Goal: Find specific page/section: Find specific page/section

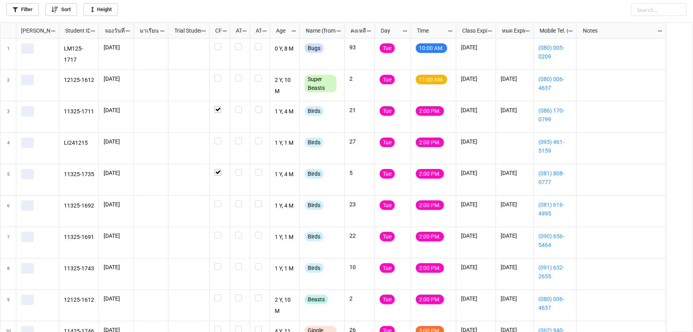
scroll to position [4, 4]
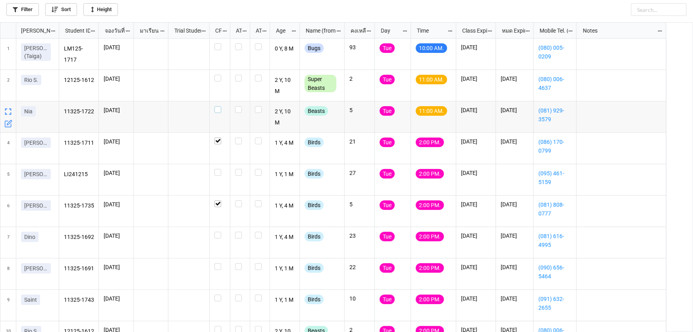
click at [215, 106] on label "grid" at bounding box center [220, 106] width 11 height 0
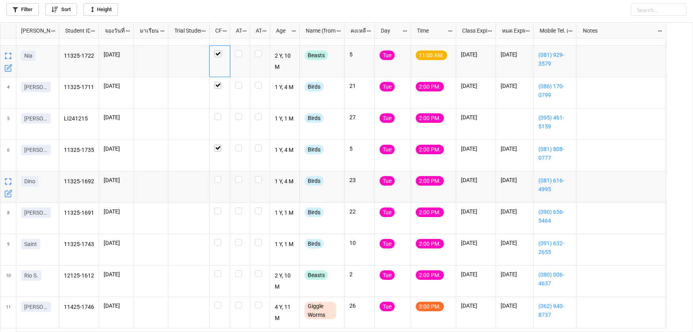
scroll to position [72, 0]
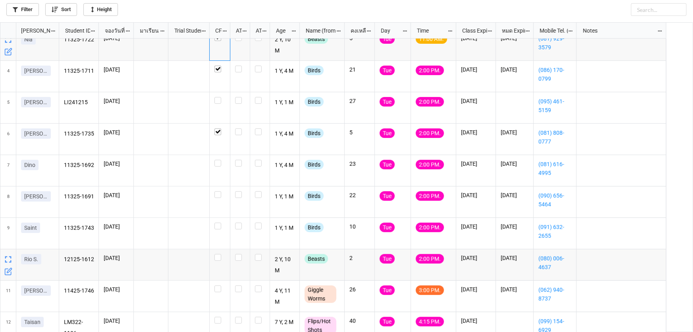
click at [8, 270] on icon "grid" at bounding box center [9, 270] width 5 height 5
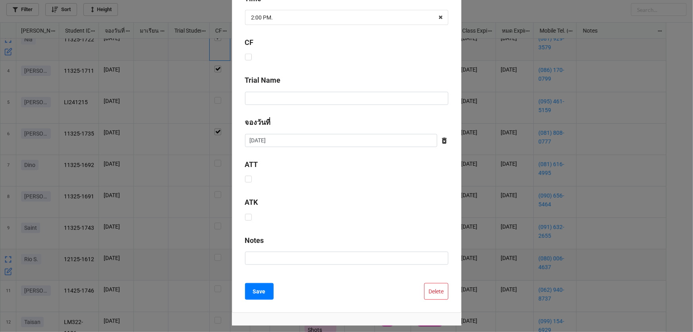
scroll to position [322, 0]
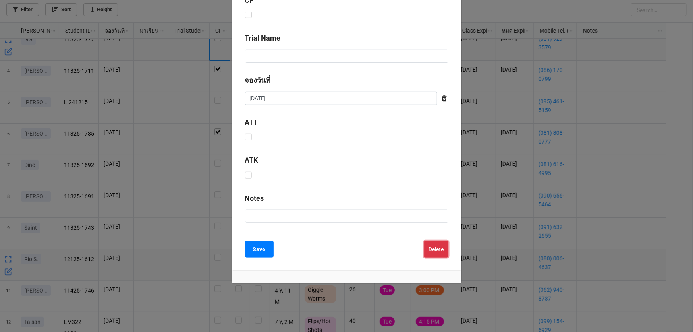
click at [432, 251] on button "Delete" at bounding box center [436, 249] width 24 height 17
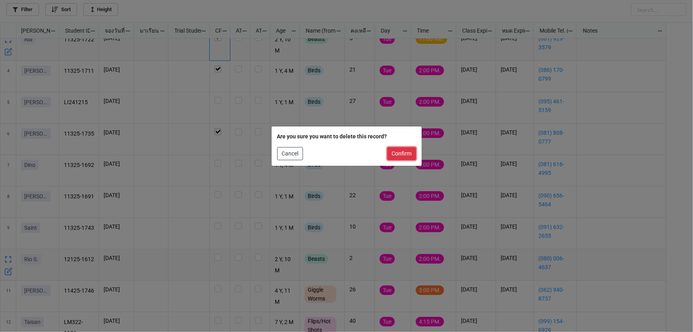
click at [403, 155] on button "Confirm" at bounding box center [401, 154] width 29 height 14
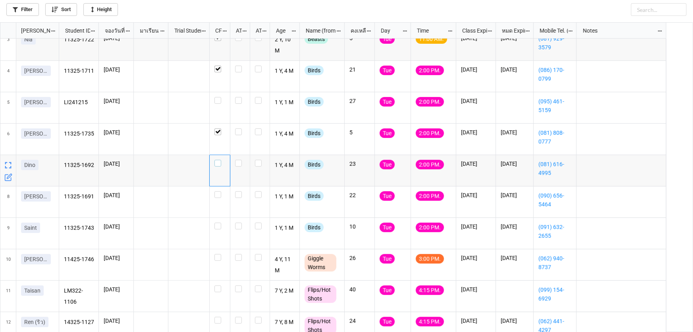
click at [220, 160] on label "grid" at bounding box center [220, 160] width 11 height 0
click at [219, 191] on label "grid" at bounding box center [220, 191] width 11 height 0
click at [217, 222] on label "grid" at bounding box center [220, 222] width 11 height 0
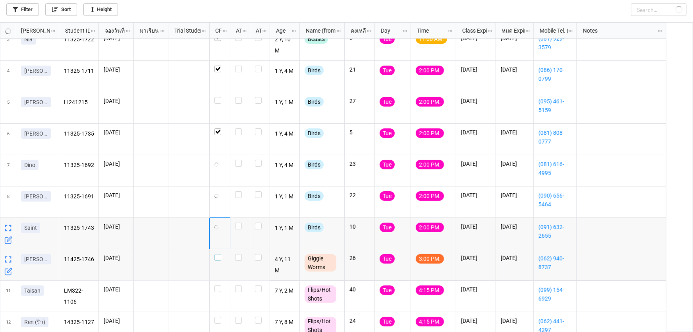
click at [217, 254] on label "grid" at bounding box center [220, 254] width 11 height 0
drag, startPoint x: 217, startPoint y: 276, endPoint x: 217, endPoint y: 280, distance: 4.8
click at [217, 280] on div "11325-1722 2/9/2025 2 Y, 10 M Beasts 5 Tue 11:00 AM. 26/9/2025 26/5/2026 (081) …" at bounding box center [362, 171] width 607 height 408
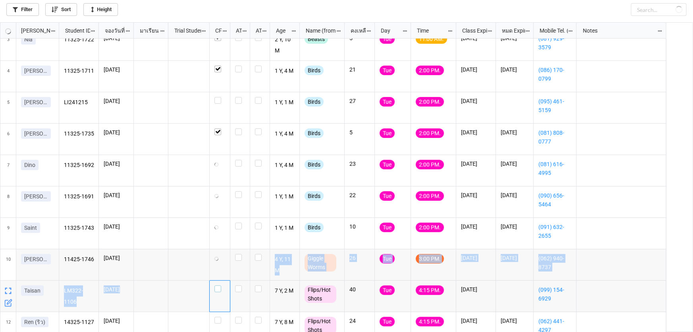
click at [222, 288] on div "grid" at bounding box center [220, 288] width 11 height 7
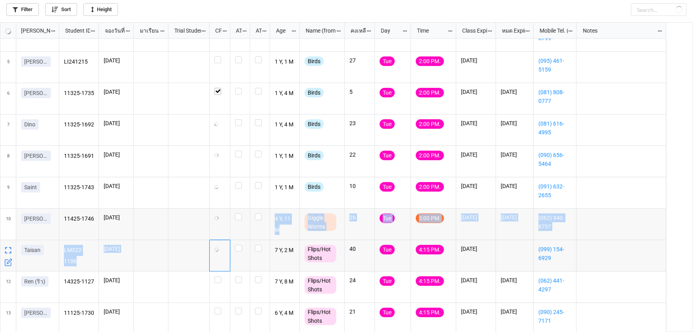
scroll to position [114, 0]
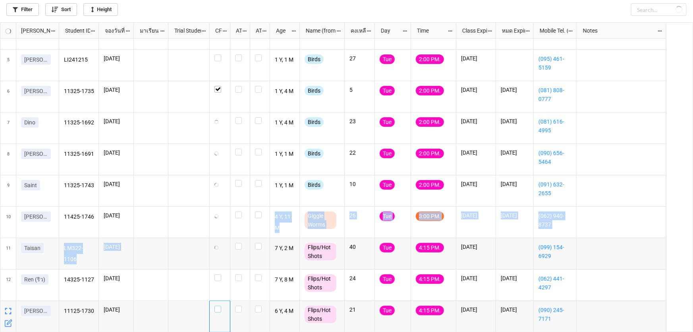
click at [219, 306] on label "grid" at bounding box center [220, 306] width 11 height 0
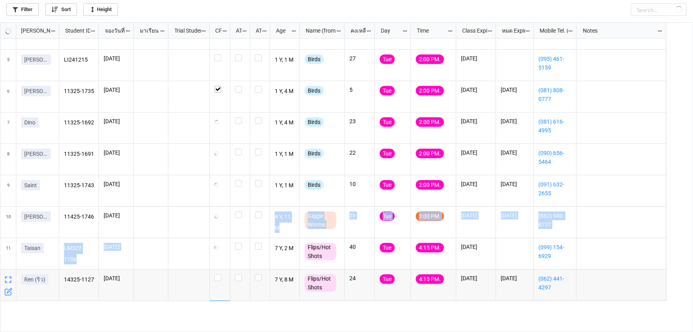
scroll to position [0, 0]
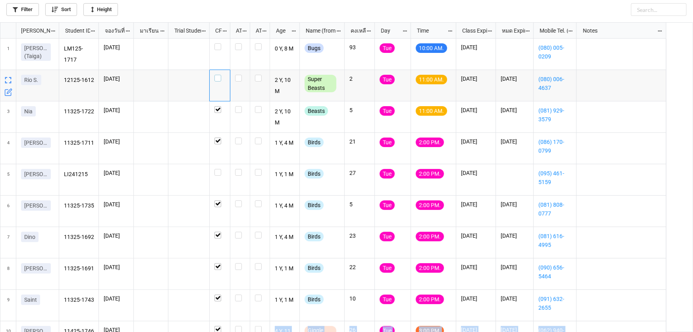
click at [219, 75] on label "grid" at bounding box center [220, 75] width 11 height 0
click at [221, 47] on div "grid" at bounding box center [220, 46] width 11 height 7
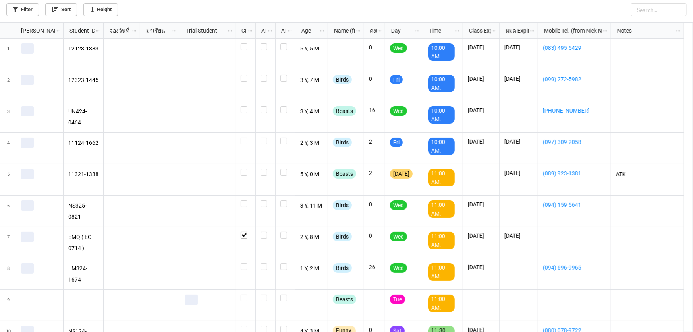
scroll to position [305, 689]
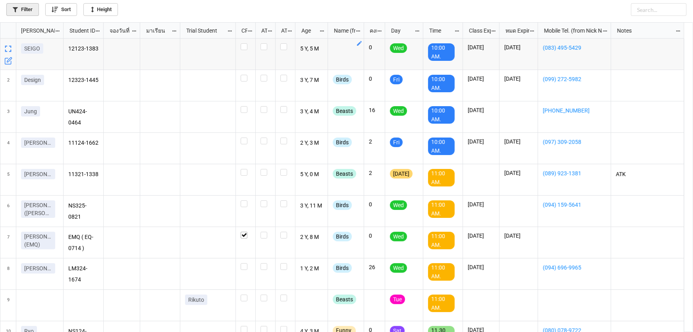
click at [15, 13] on link "Filter" at bounding box center [22, 9] width 33 height 13
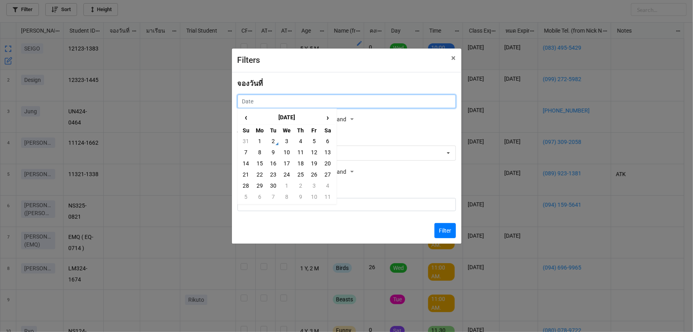
click at [286, 102] on input "text" at bounding box center [347, 102] width 219 height 14
click at [248, 120] on span "‹" at bounding box center [246, 117] width 13 height 13
click at [331, 155] on td "9" at bounding box center [328, 152] width 14 height 11
type input "9/8/2025"
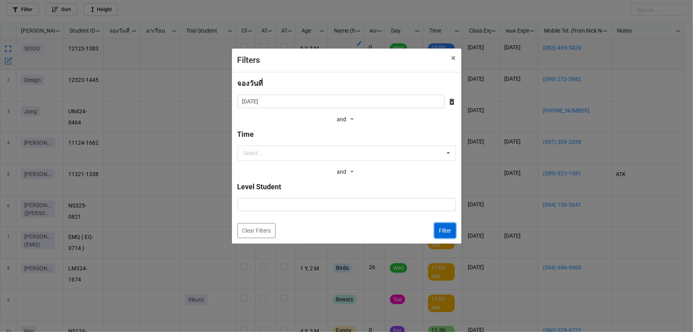
drag, startPoint x: 447, startPoint y: 231, endPoint x: 441, endPoint y: 199, distance: 32.7
click at [443, 211] on div "จองวันที่ 9/8/2025 ‹ August 2025 › Su Mo Tu We Th Fr Sa 27 28 29 30 31 1 2 3 4 …" at bounding box center [347, 158] width 219 height 160
drag, startPoint x: 443, startPoint y: 234, endPoint x: 438, endPoint y: 221, distance: 14.5
click at [444, 234] on button "Filter" at bounding box center [445, 230] width 21 height 15
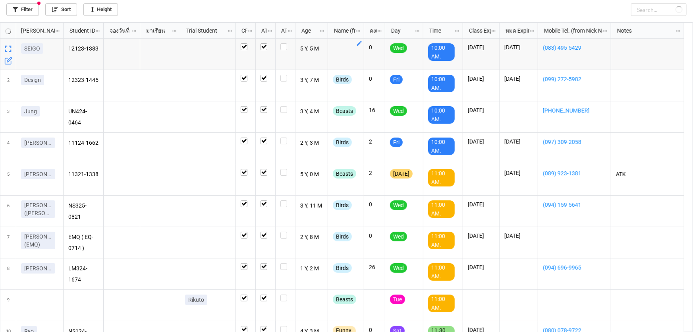
checkbox input "true"
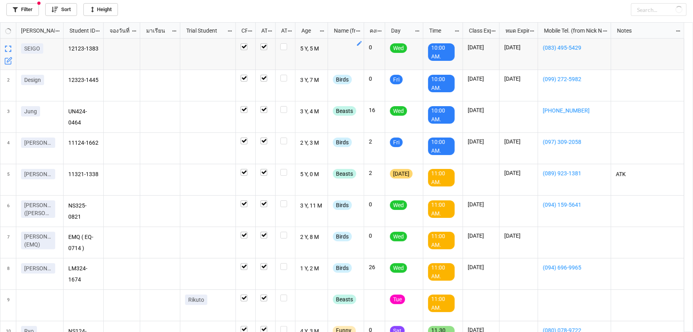
checkbox input "true"
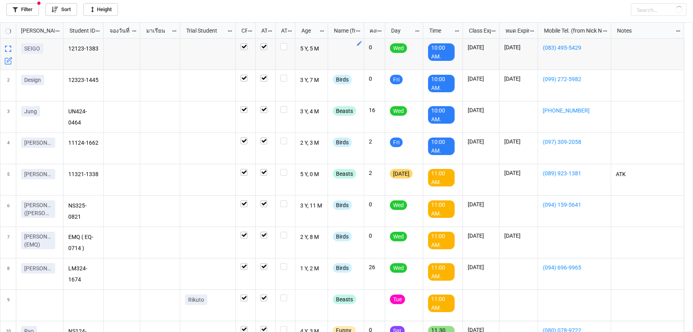
checkbox input "true"
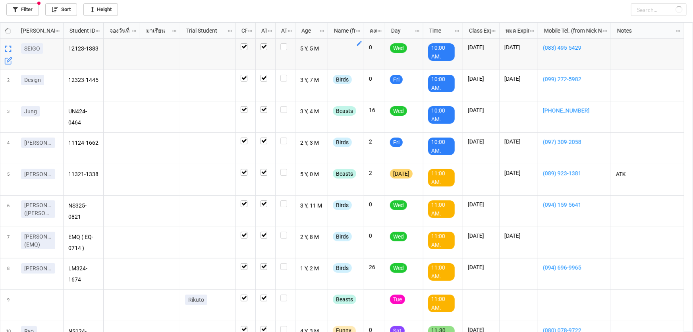
checkbox input "true"
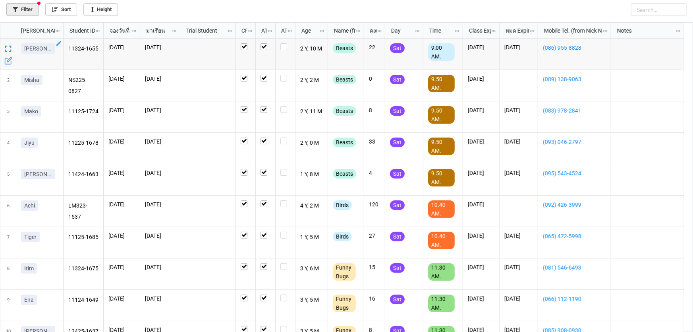
click at [25, 4] on link "Filter" at bounding box center [22, 9] width 33 height 13
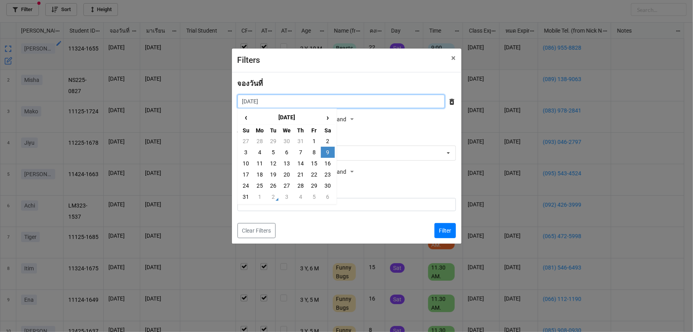
click at [286, 103] on input "9/8/2025" at bounding box center [341, 102] width 207 height 14
click at [327, 160] on td "16" at bounding box center [328, 163] width 14 height 11
type input "16/8/2025"
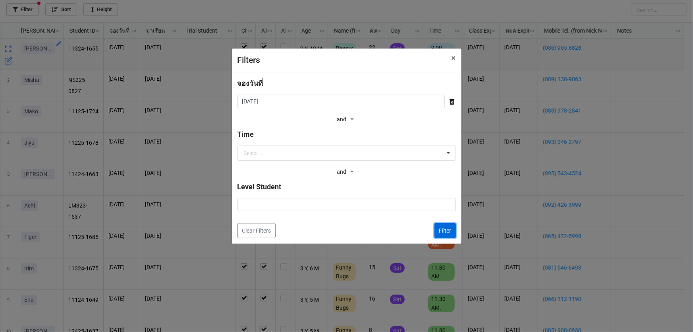
click at [453, 230] on button "Filter" at bounding box center [445, 230] width 21 height 15
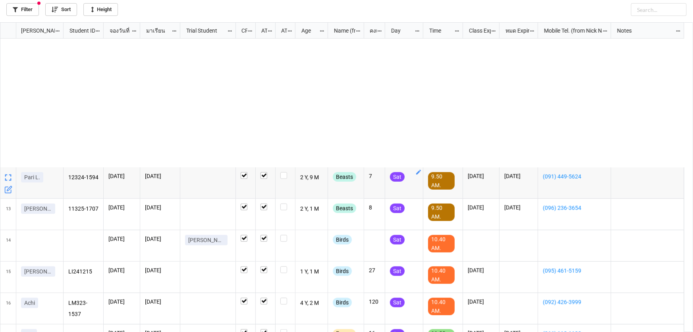
scroll to position [361, 0]
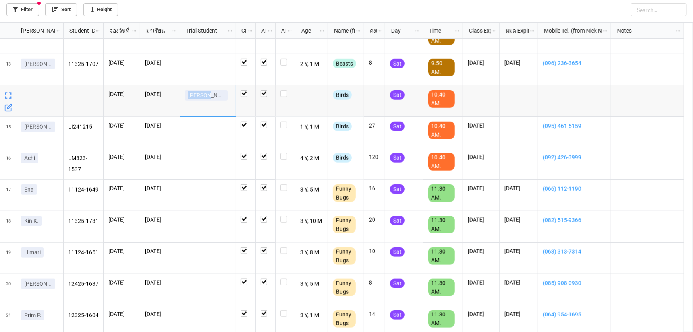
drag, startPoint x: 185, startPoint y: 99, endPoint x: 206, endPoint y: 101, distance: 21.5
click at [206, 101] on div "Mitsuki ohara" at bounding box center [208, 100] width 56 height 31
copy p "Mitsuki"
